Goal: Task Accomplishment & Management: Complete application form

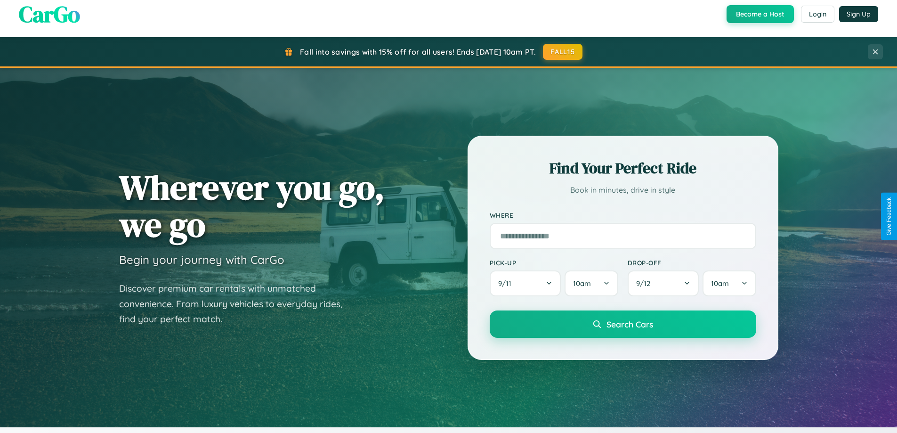
scroll to position [406, 0]
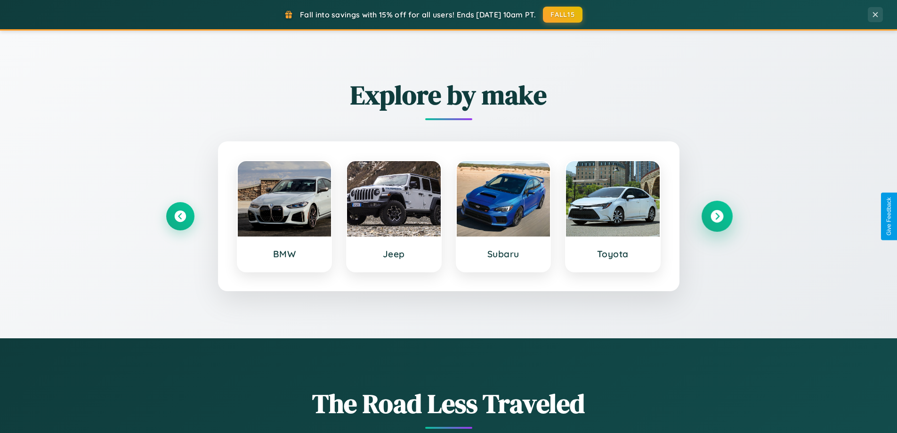
click at [717, 216] on icon at bounding box center [717, 216] width 13 height 13
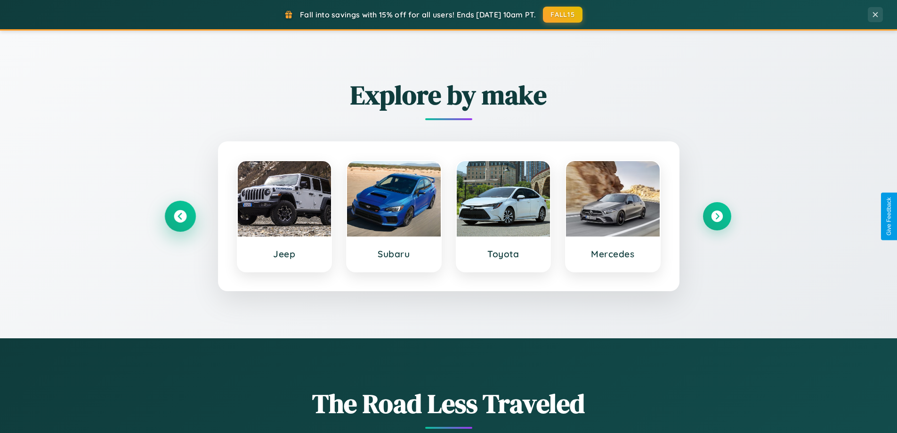
click at [180, 216] on icon at bounding box center [180, 216] width 13 height 13
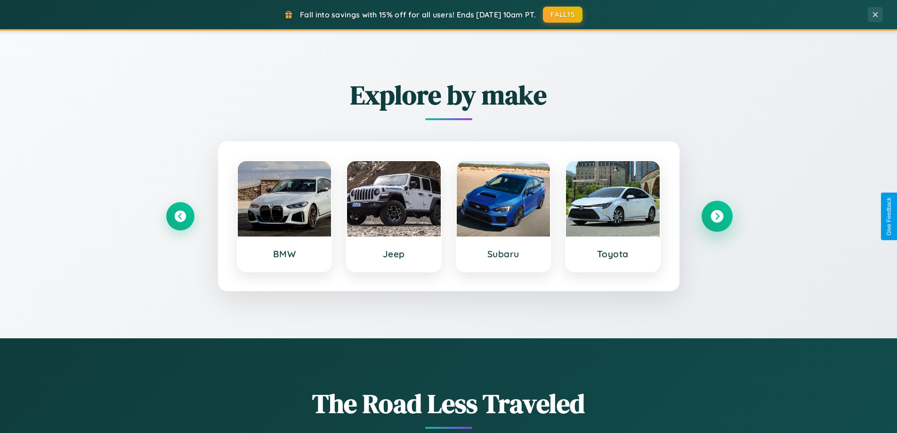
click at [717, 216] on icon at bounding box center [717, 216] width 13 height 13
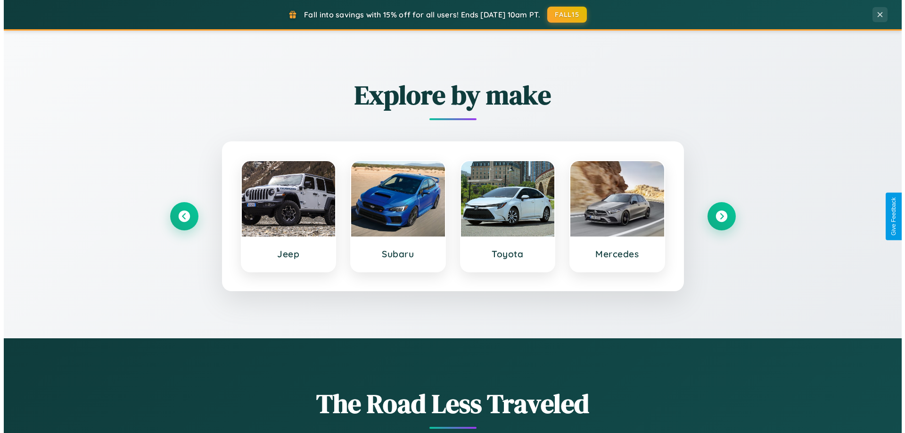
scroll to position [0, 0]
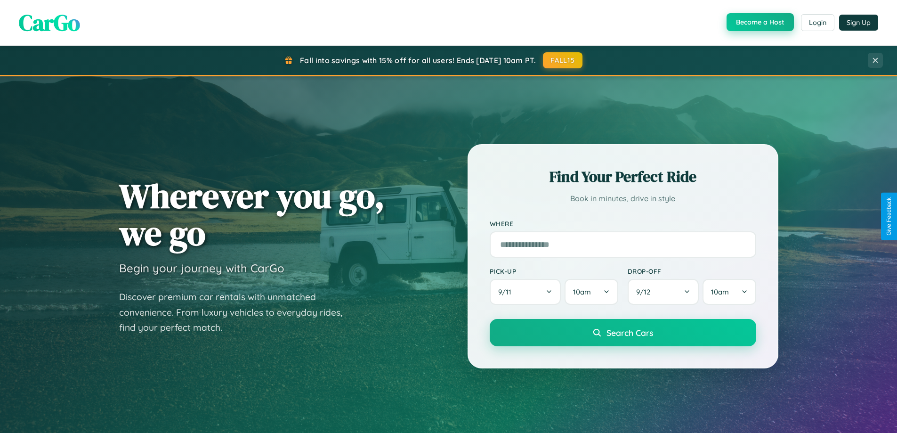
click at [759, 23] on button "Become a Host" at bounding box center [760, 22] width 67 height 18
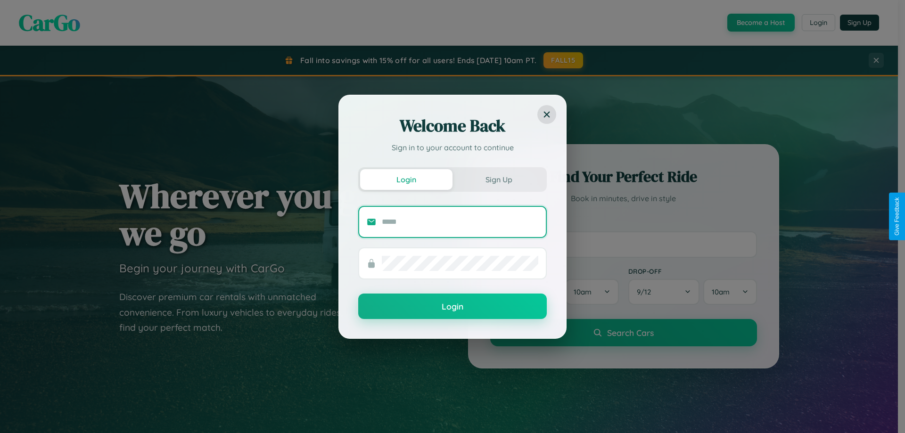
click at [460, 221] on input "text" at bounding box center [460, 221] width 156 height 15
type input "**********"
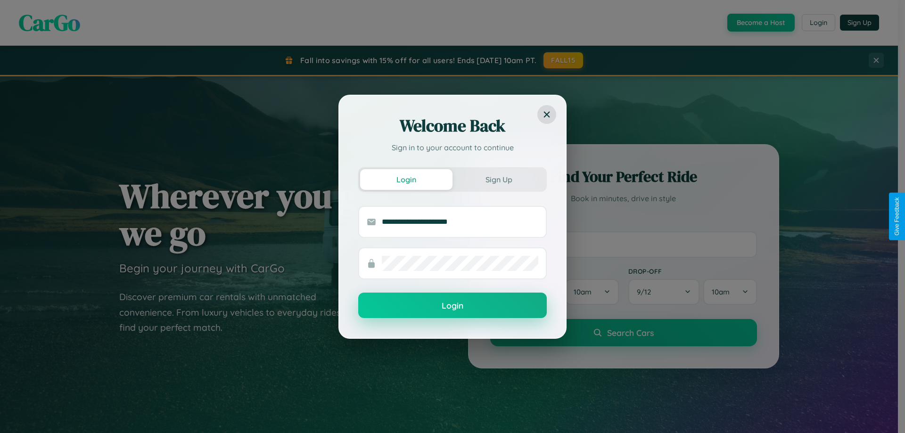
click at [452, 306] on button "Login" at bounding box center [452, 305] width 188 height 25
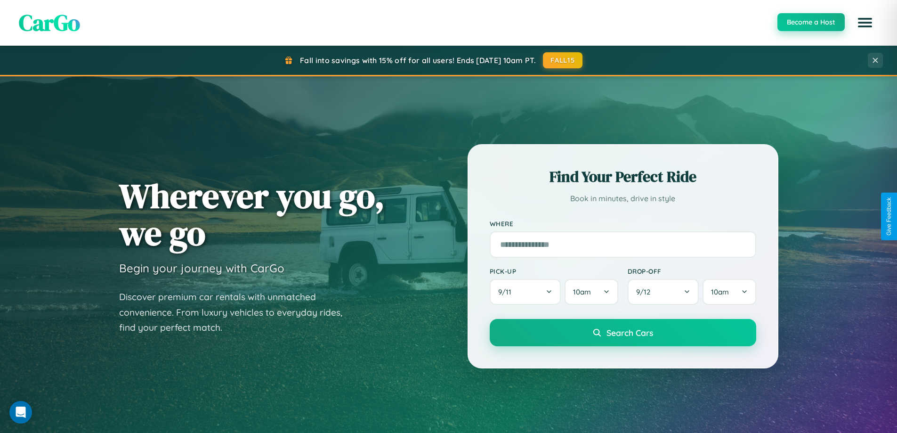
click at [811, 23] on button "Become a Host" at bounding box center [811, 22] width 67 height 18
